Goal: Task Accomplishment & Management: Manage account settings

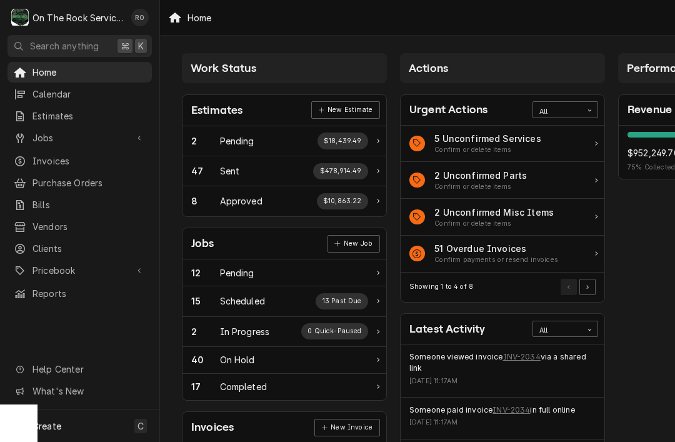
click at [524, 360] on link "INV-2034" at bounding box center [522, 357] width 38 height 11
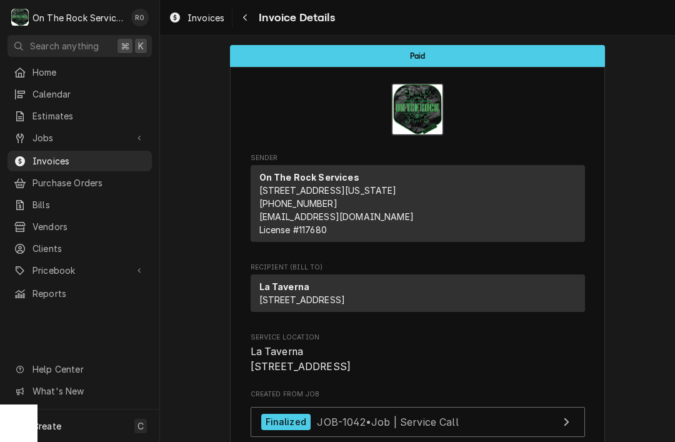
click at [109, 120] on link "Estimates" at bounding box center [80, 116] width 144 height 21
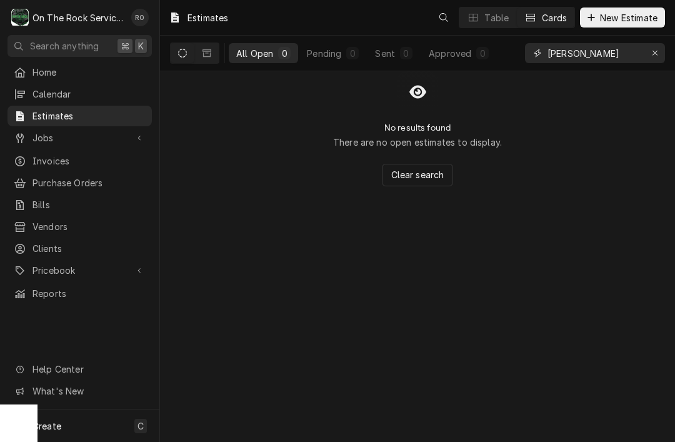
click at [654, 49] on icon "Erase input" at bounding box center [655, 53] width 7 height 9
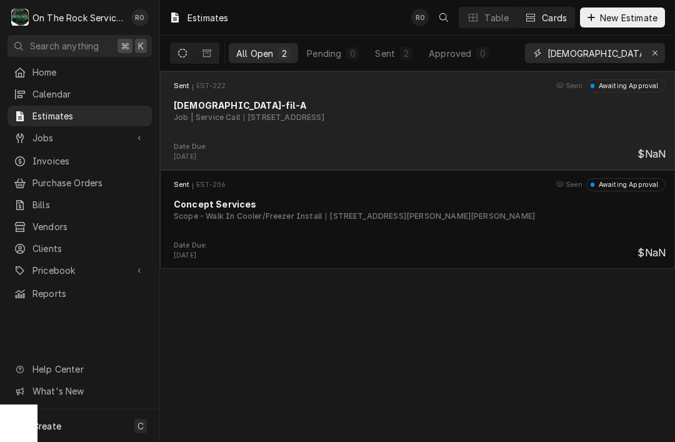
type input "[DEMOGRAPHIC_DATA]"
click at [495, 142] on div "Sent EST-222 Seen Awaiting Approval [DEMOGRAPHIC_DATA]-fil-A Job | Service Call…" at bounding box center [417, 110] width 505 height 63
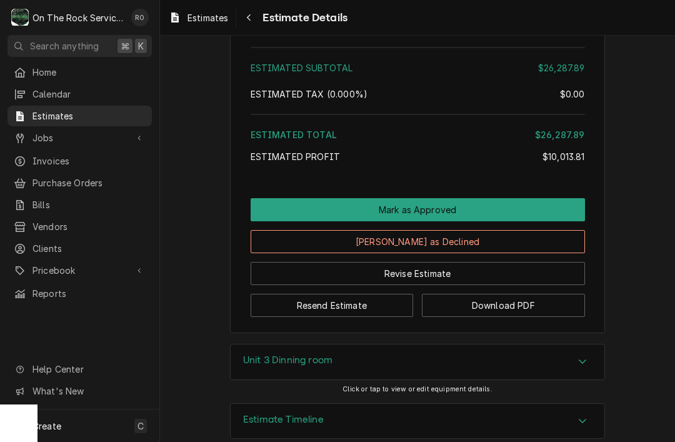
scroll to position [3727, 0]
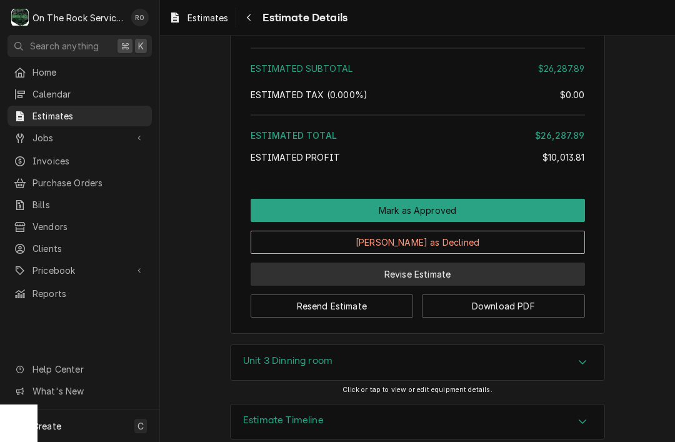
click at [455, 263] on button "Revise Estimate" at bounding box center [418, 274] width 335 height 23
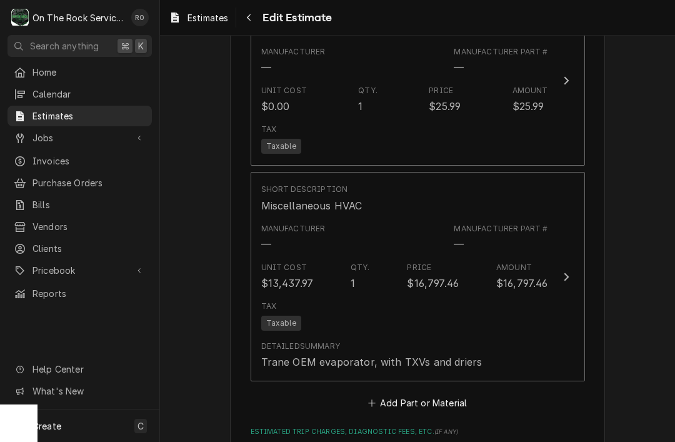
scroll to position [2586, 0]
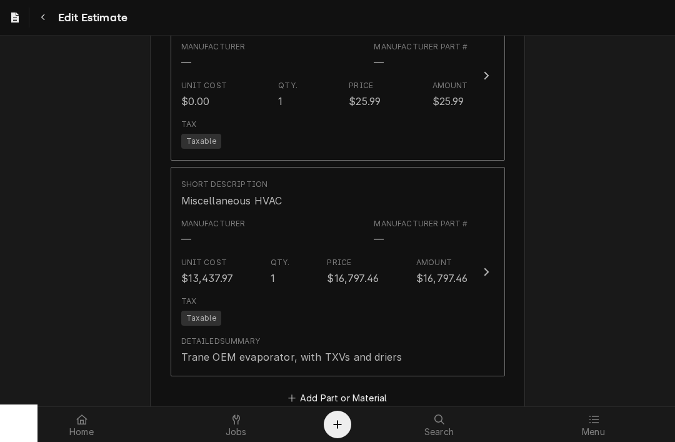
type textarea "x"
